Goal: Navigation & Orientation: Find specific page/section

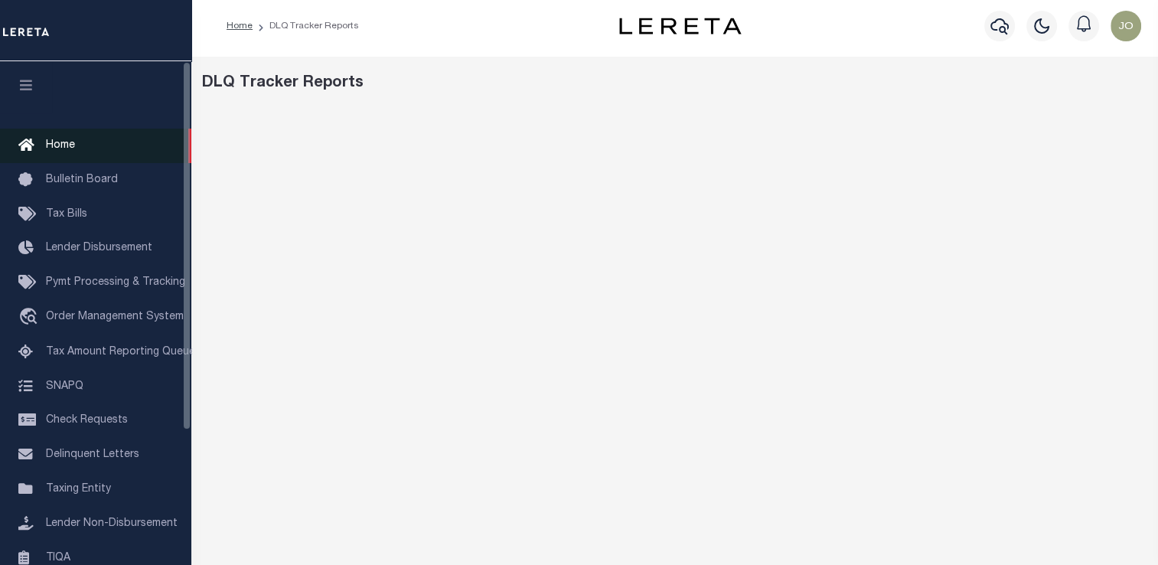
click at [80, 145] on link "Home" at bounding box center [95, 146] width 191 height 34
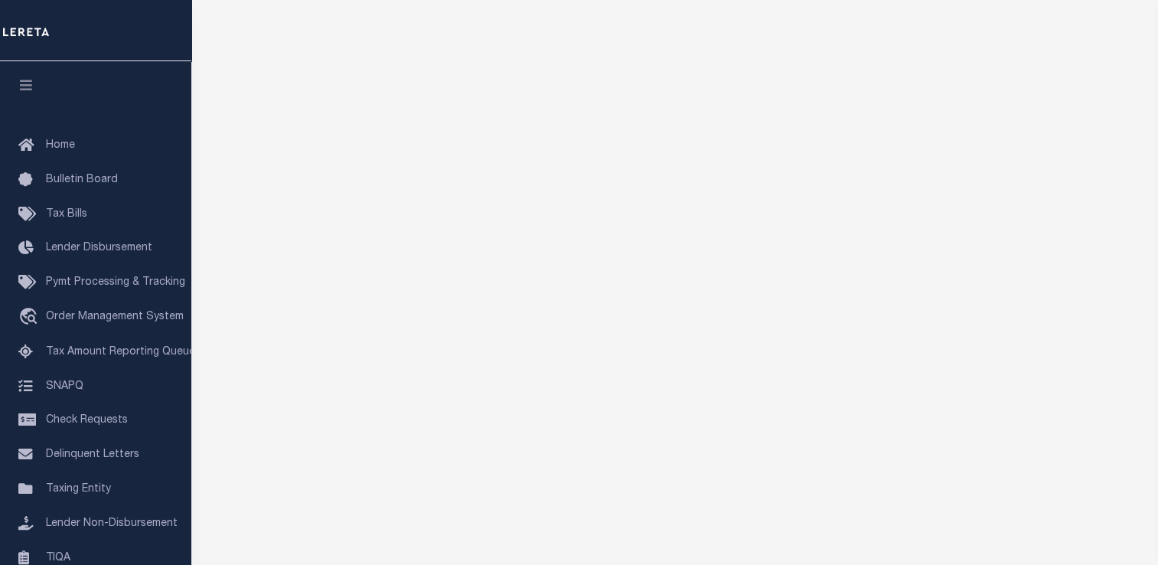
scroll to position [234, 0]
click at [1126, 517] on div at bounding box center [674, 200] width 957 height 644
